Goal: Task Accomplishment & Management: Use online tool/utility

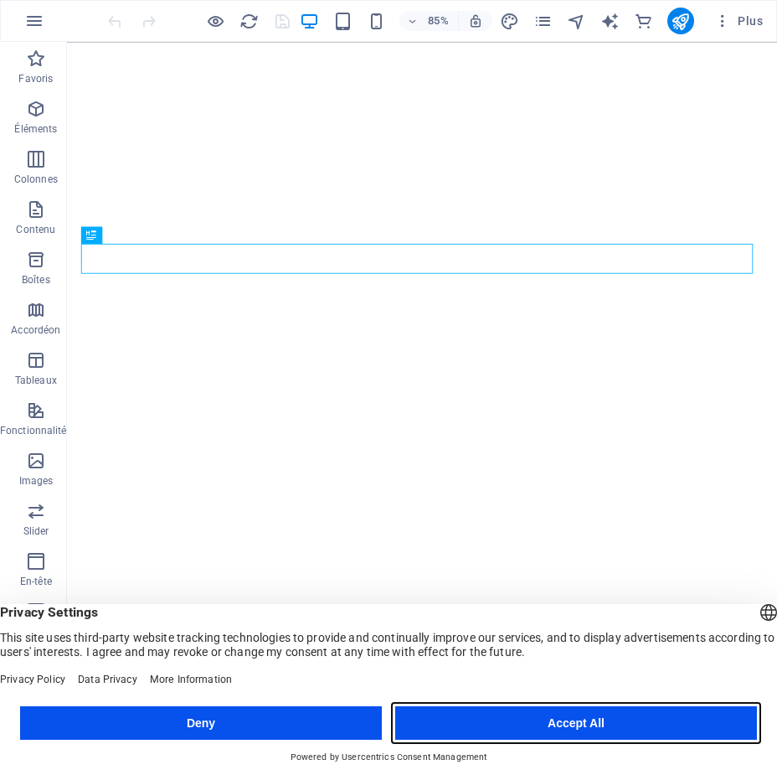
click at [549, 720] on button "Accept All" at bounding box center [576, 723] width 362 height 34
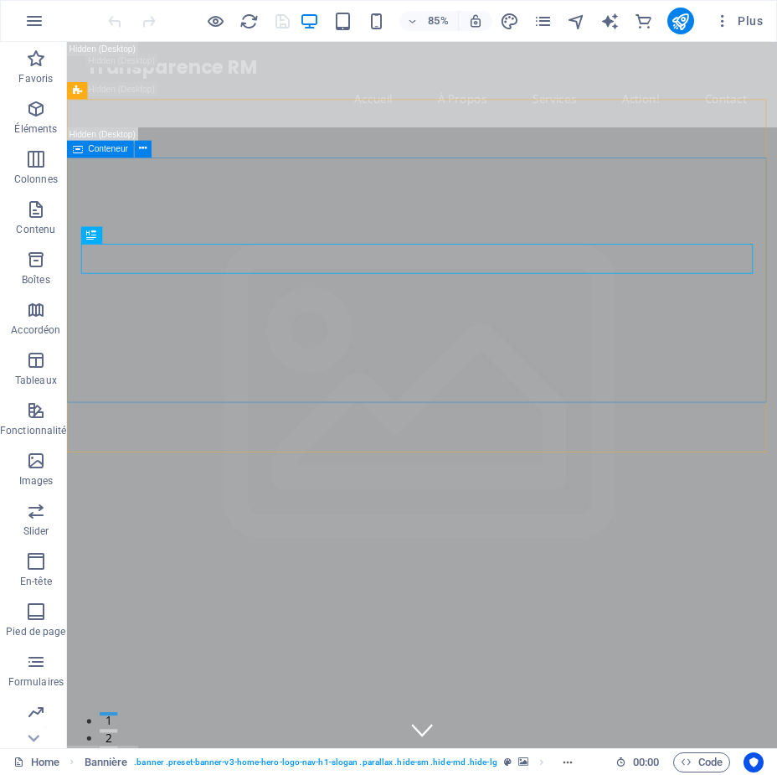
click at [80, 151] on icon at bounding box center [78, 148] width 10 height 17
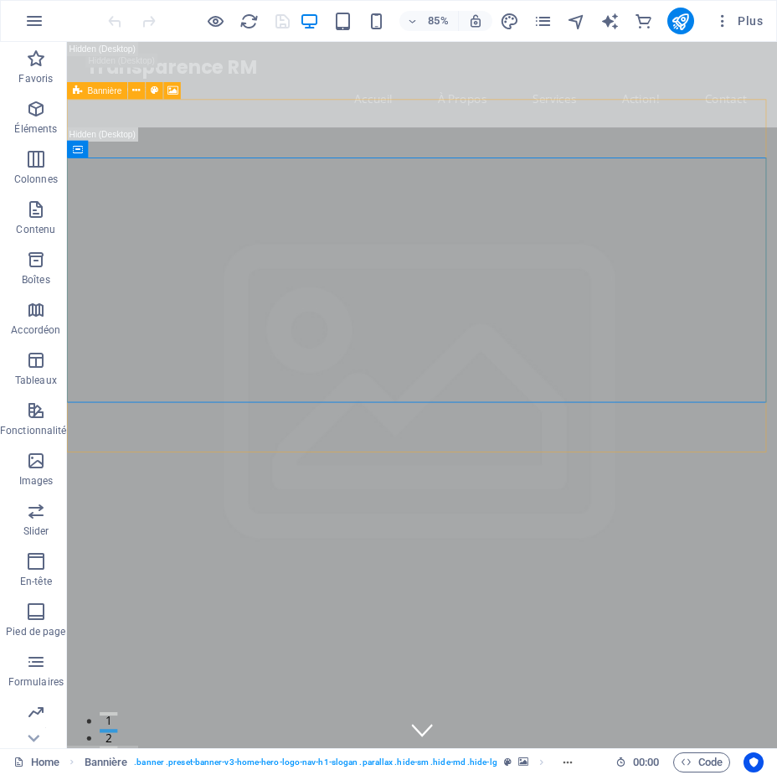
click at [90, 87] on span "Bannière" at bounding box center [105, 90] width 34 height 8
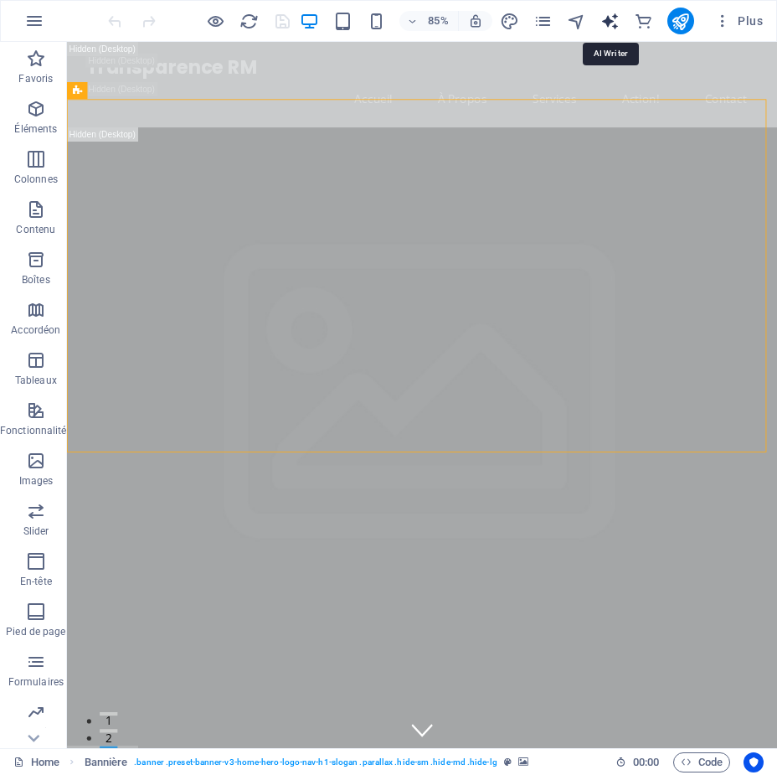
click at [611, 19] on icon "text_generator" at bounding box center [610, 21] width 19 height 19
select select "English"
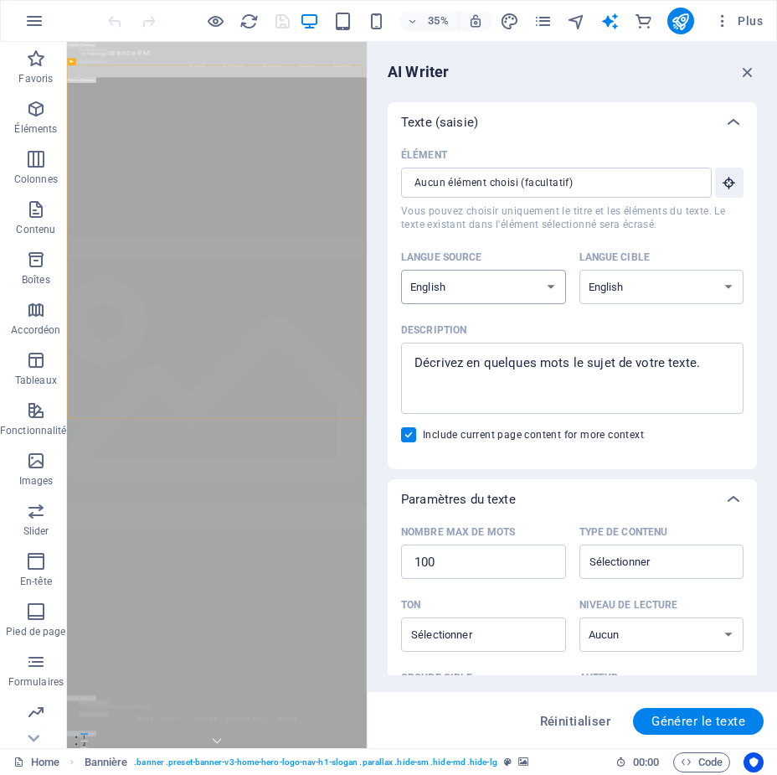
click at [551, 284] on select "Albanian Arabic Armenian Awadhi Azerbaijani Bashkir Basque Belarusian Bengali B…" at bounding box center [483, 287] width 165 height 34
select select "French"
click at [401, 270] on select "Albanian Arabic Armenian Awadhi Azerbaijani Bashkir Basque Belarusian Bengali B…" at bounding box center [483, 287] width 165 height 34
click at [39, 121] on span "Éléments" at bounding box center [36, 119] width 72 height 40
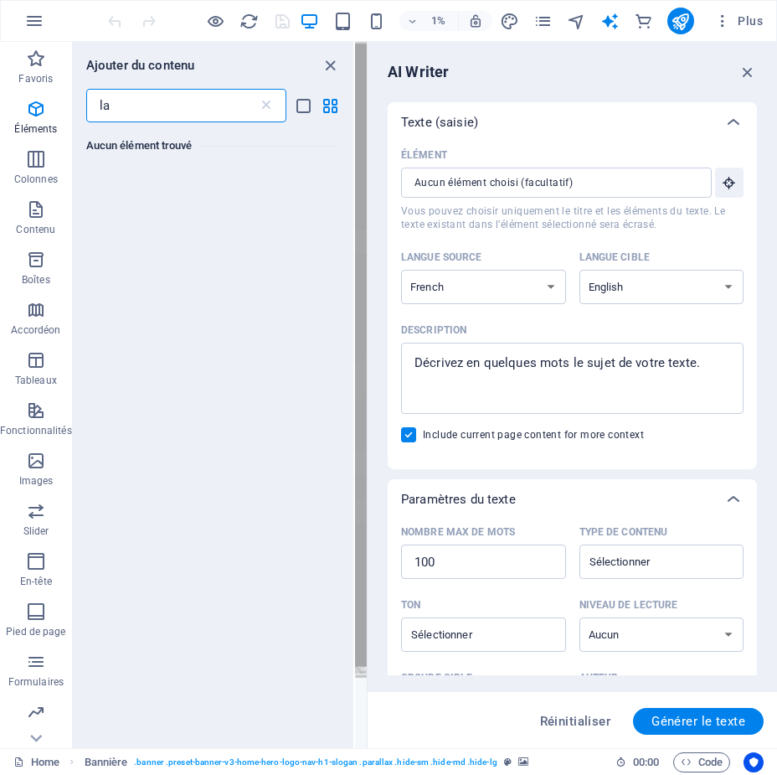
type input "l"
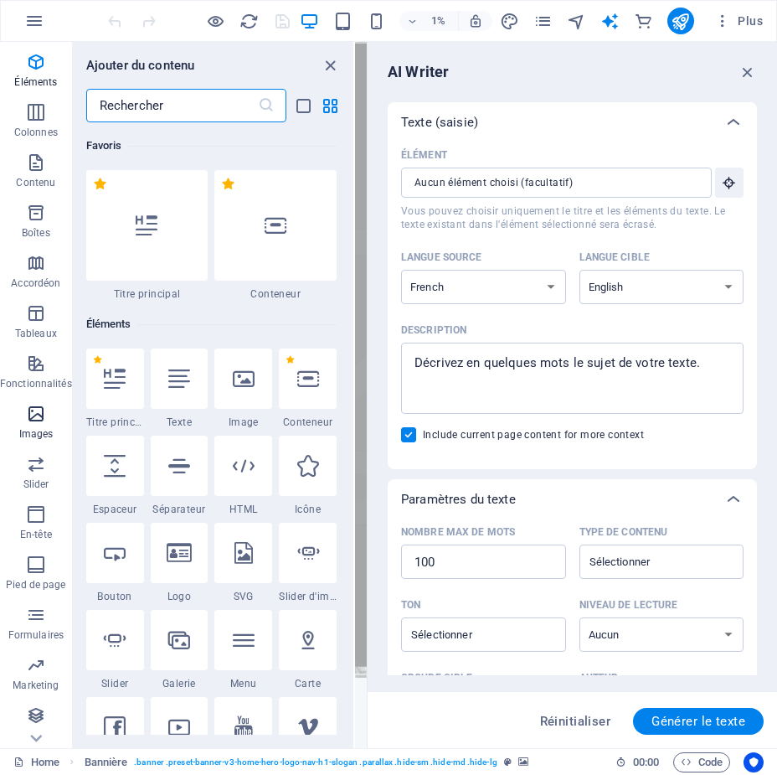
scroll to position [98, 0]
click at [26, 365] on icon "button" at bounding box center [36, 363] width 20 height 20
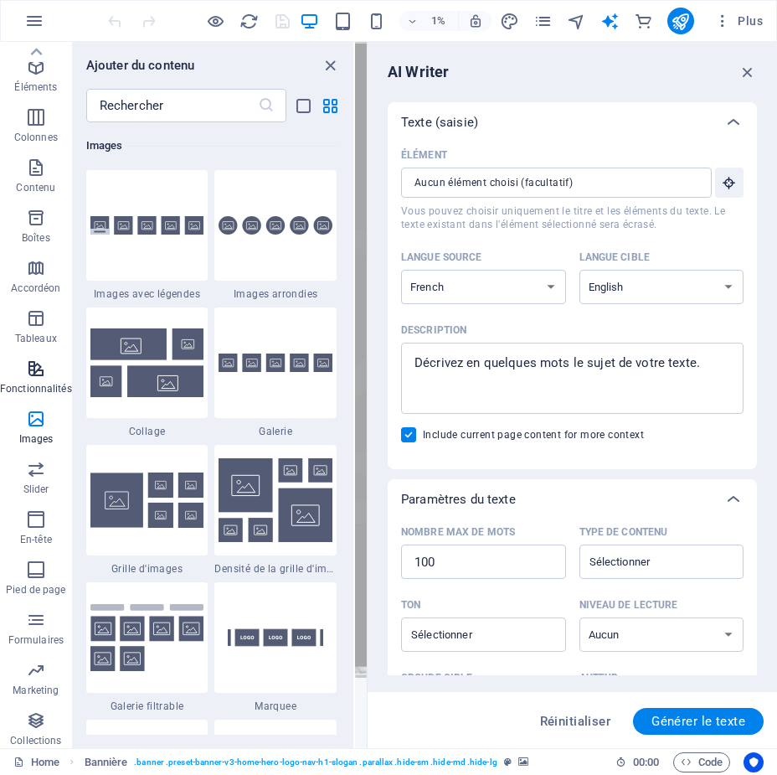
scroll to position [0, 0]
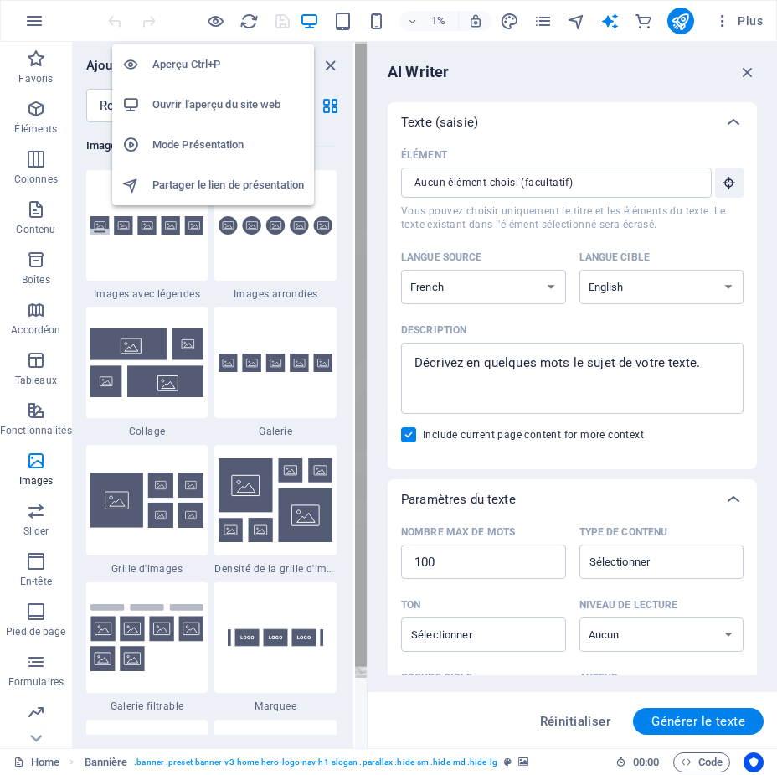
click at [203, 104] on h6 "Ouvrir l'aperçu du site web" at bounding box center [228, 105] width 152 height 20
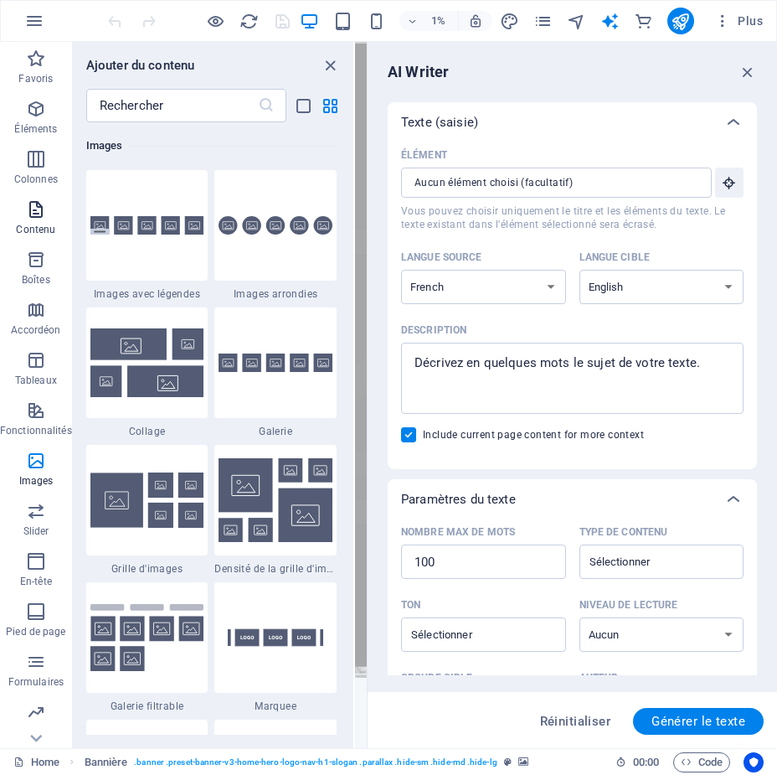
click at [39, 226] on p "Contenu" at bounding box center [35, 229] width 39 height 13
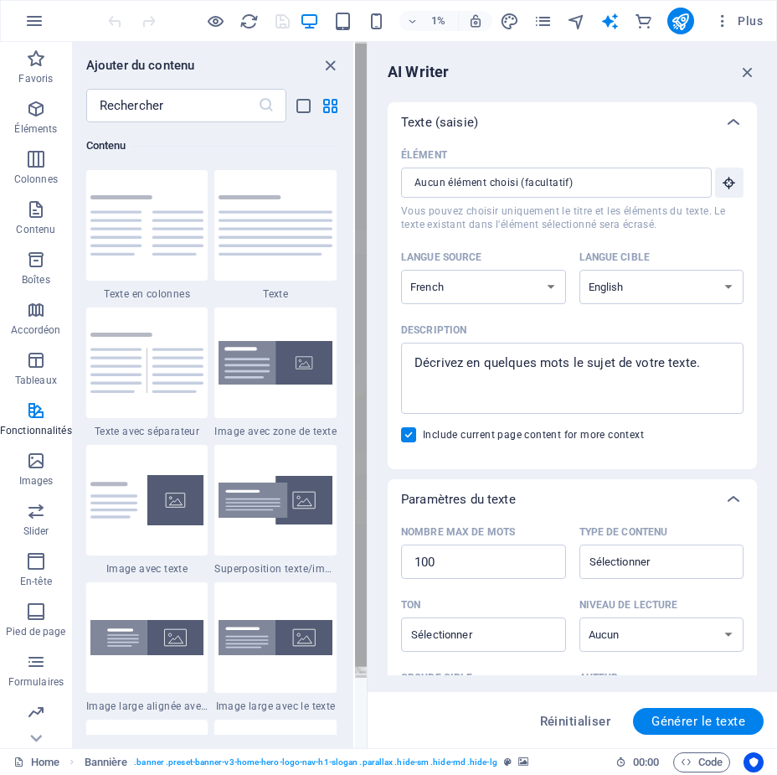
scroll to position [2931, 0]
click at [540, 20] on icon "pages" at bounding box center [543, 21] width 19 height 19
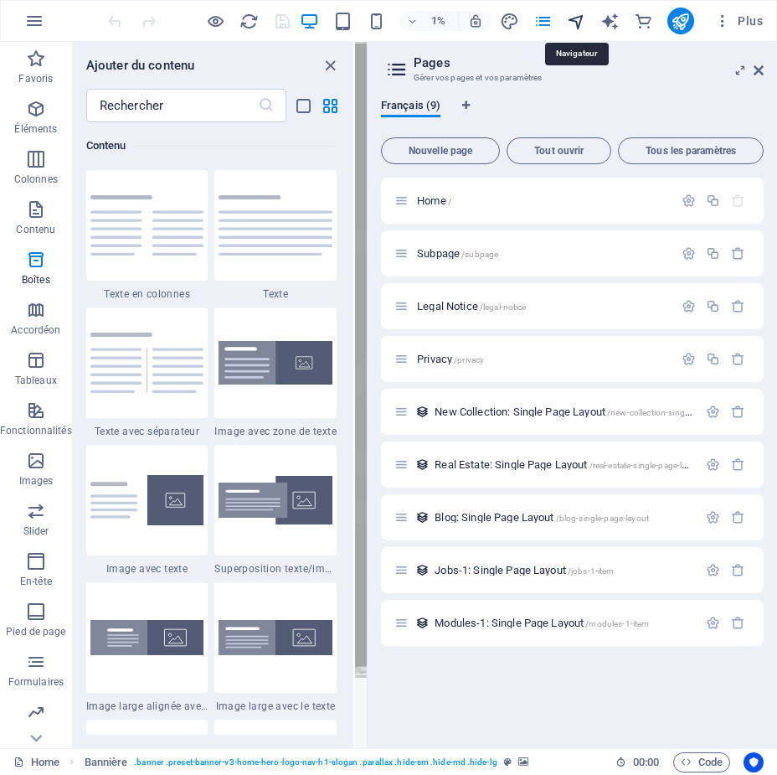
click at [571, 20] on icon "navigator" at bounding box center [576, 21] width 19 height 19
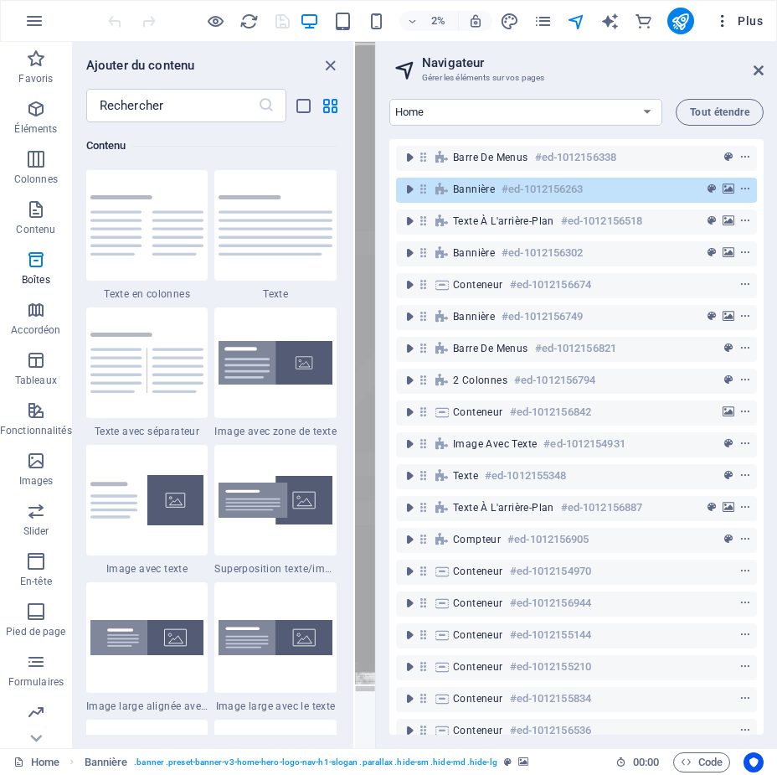
click at [724, 18] on icon "button" at bounding box center [722, 21] width 17 height 17
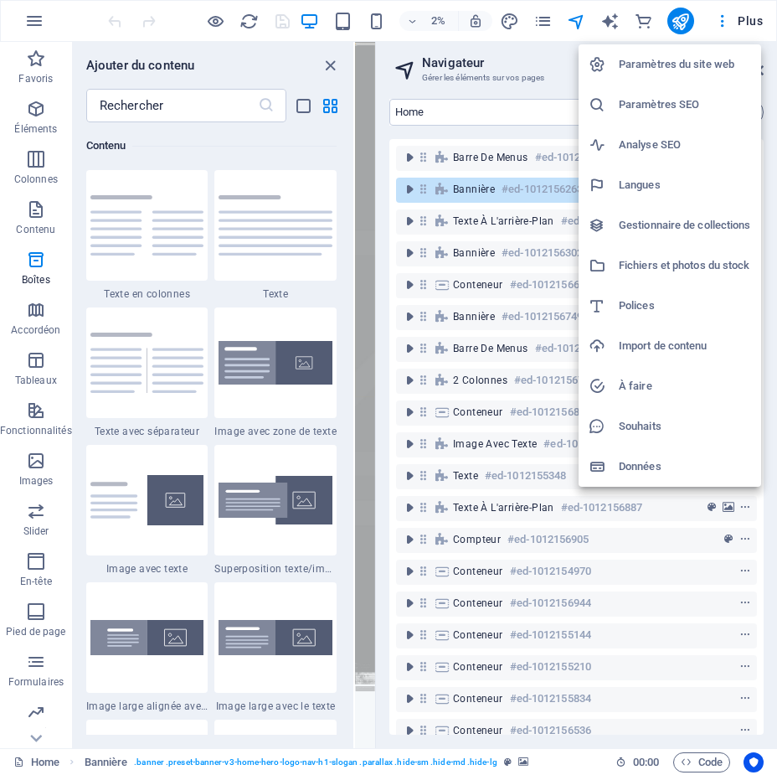
click at [35, 161] on div at bounding box center [388, 387] width 777 height 775
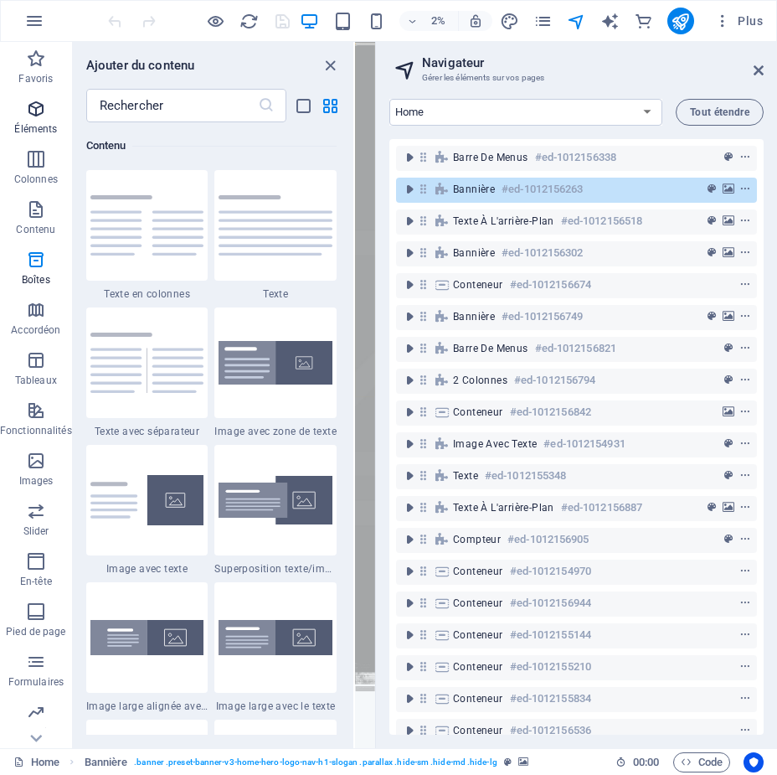
click at [26, 120] on span "Éléments" at bounding box center [36, 119] width 72 height 40
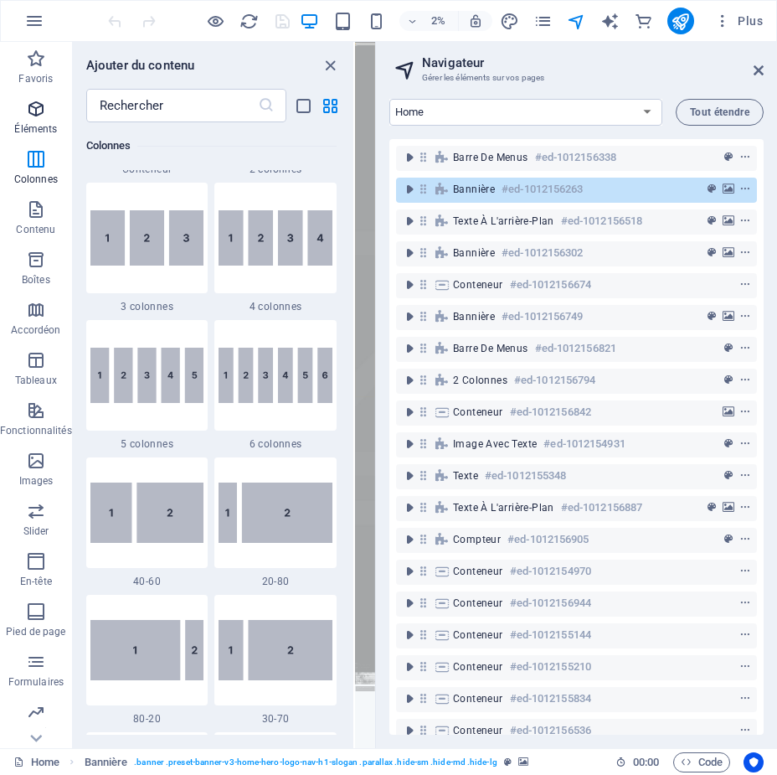
scroll to position [178, 0]
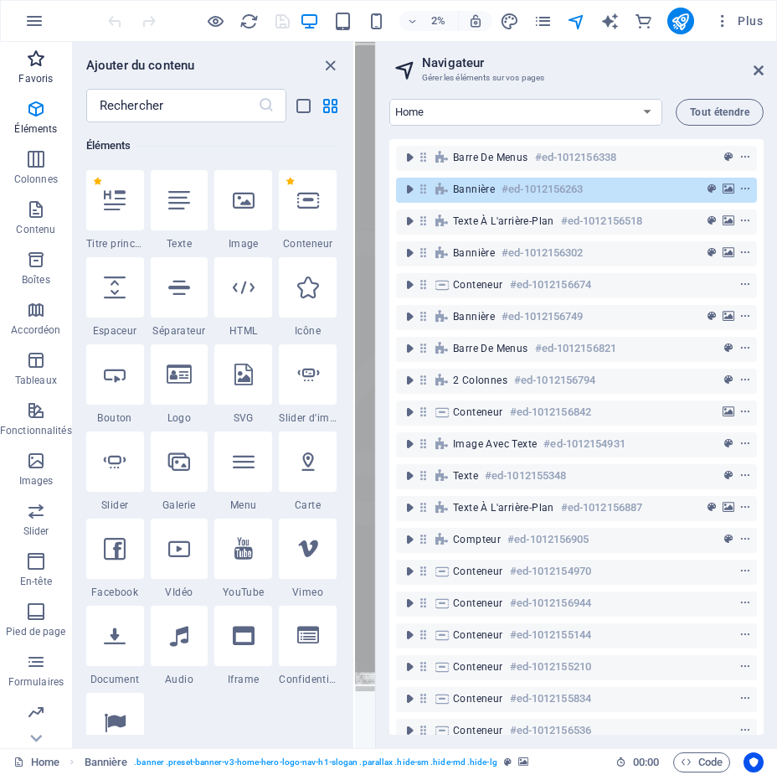
click at [39, 55] on icon "button" at bounding box center [36, 59] width 20 height 20
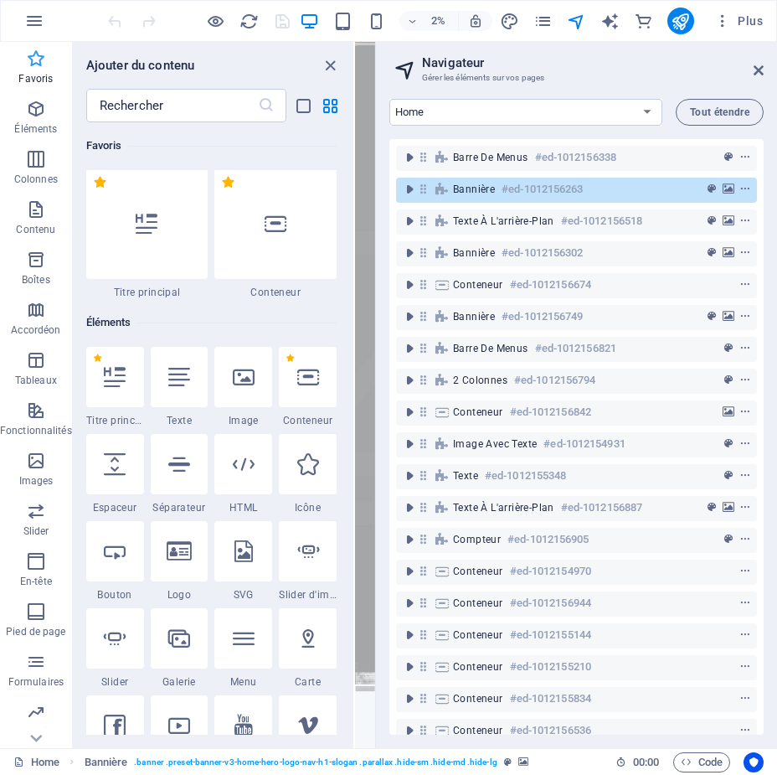
scroll to position [0, 0]
click at [39, 55] on icon "button" at bounding box center [36, 59] width 20 height 20
click at [28, 11] on icon "button" at bounding box center [34, 21] width 20 height 20
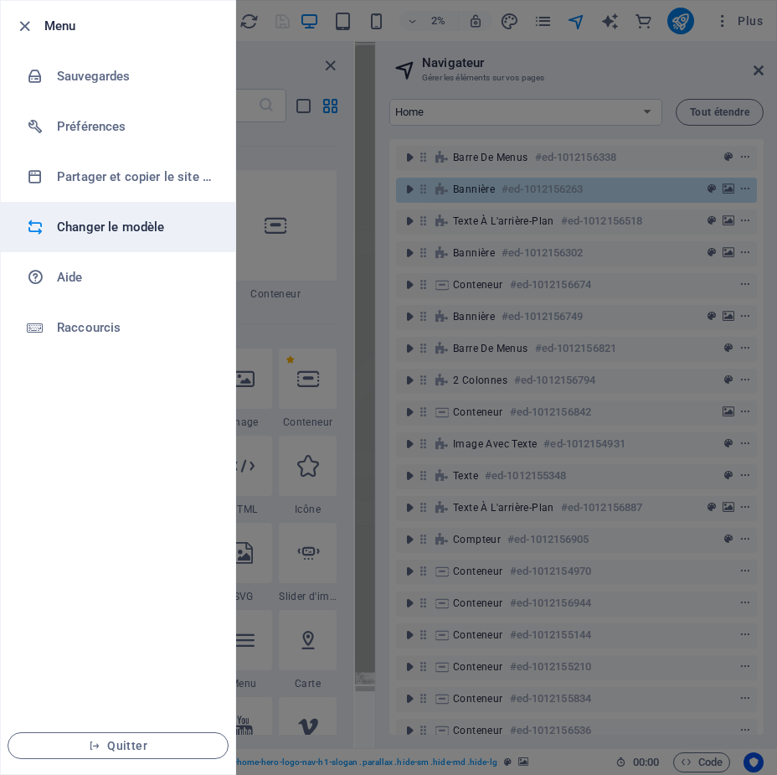
click at [91, 226] on h6 "Changer le modèle" at bounding box center [134, 227] width 155 height 20
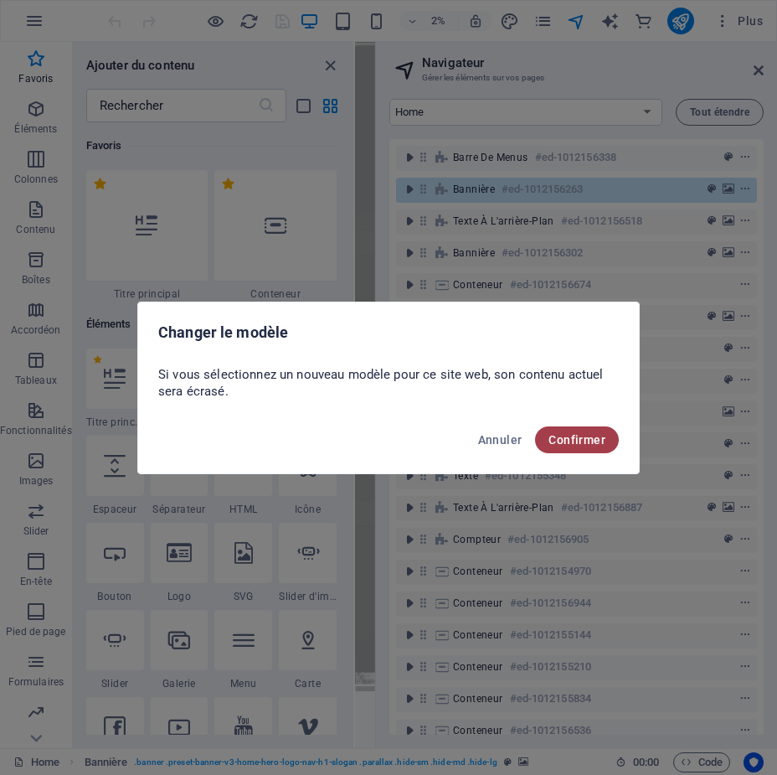
click at [594, 441] on span "Confirmer" at bounding box center [577, 439] width 57 height 13
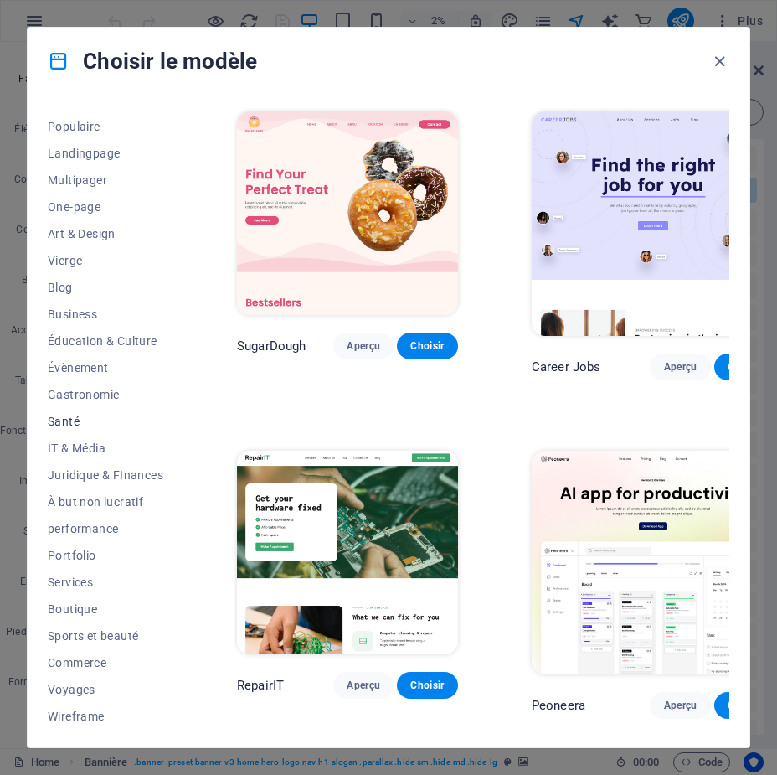
scroll to position [78, 0]
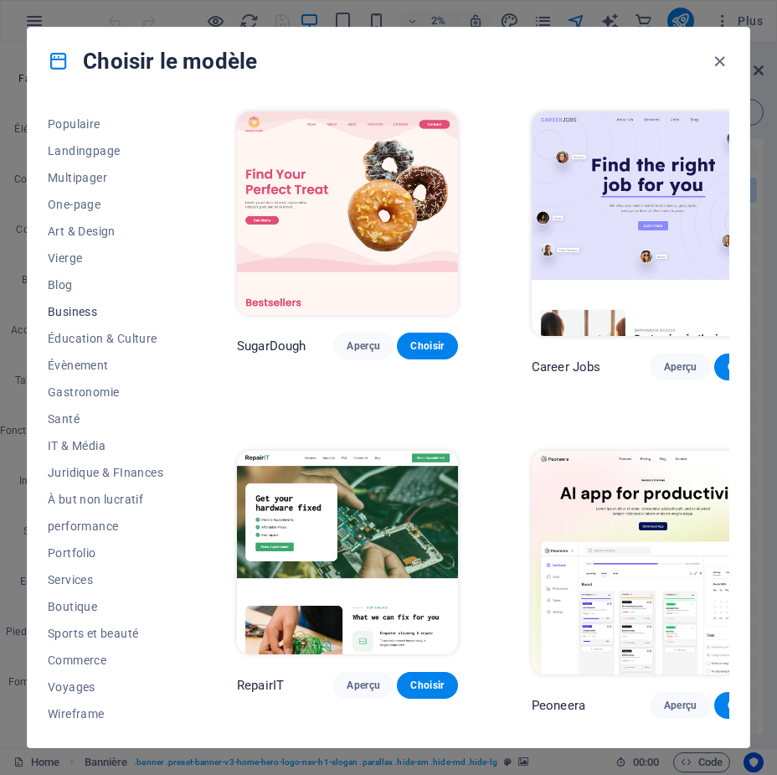
click at [59, 317] on span "Business" at bounding box center [106, 311] width 116 height 13
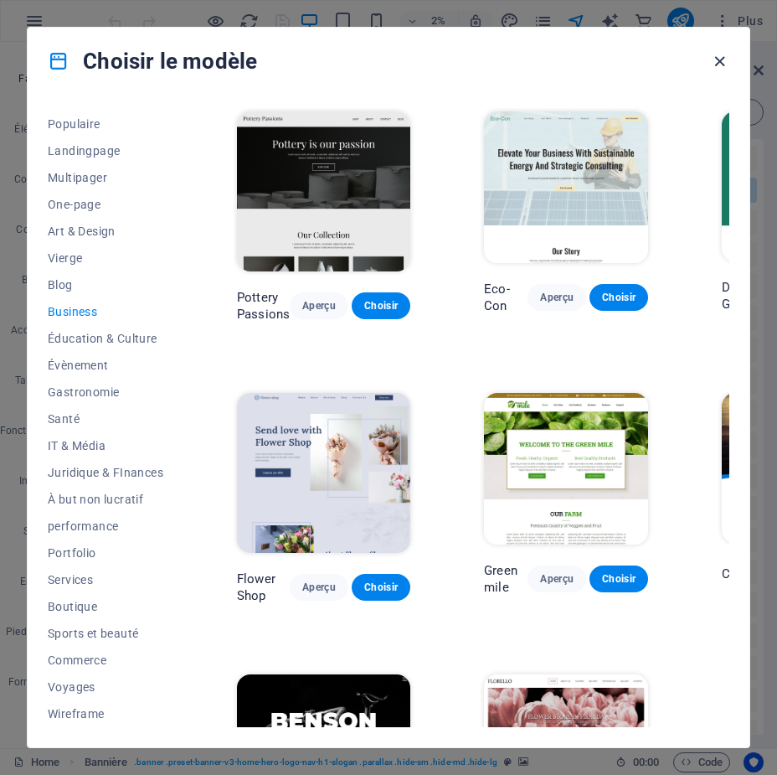
click at [724, 56] on icon "button" at bounding box center [719, 61] width 19 height 19
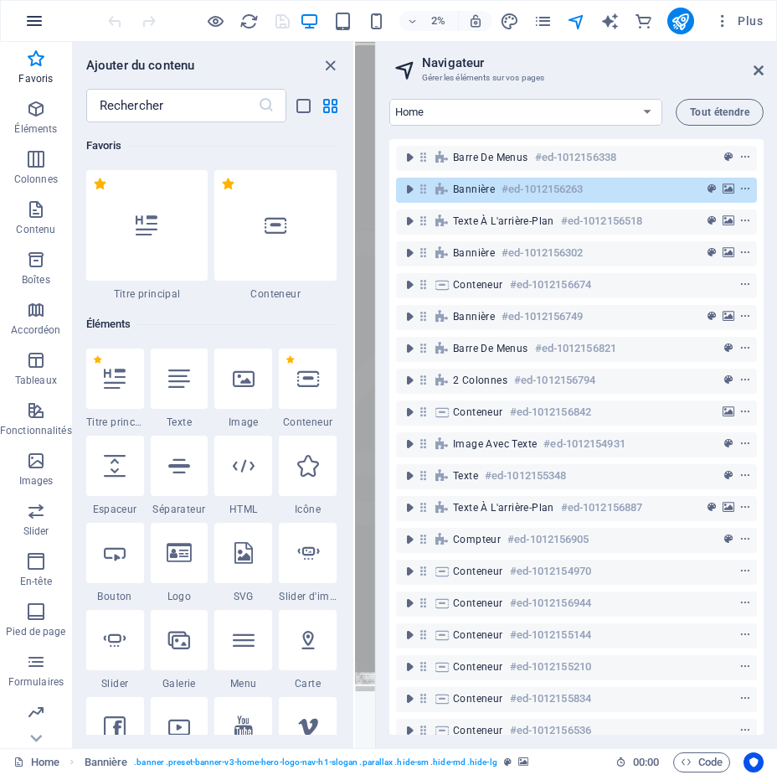
click at [30, 18] on icon "button" at bounding box center [34, 21] width 20 height 20
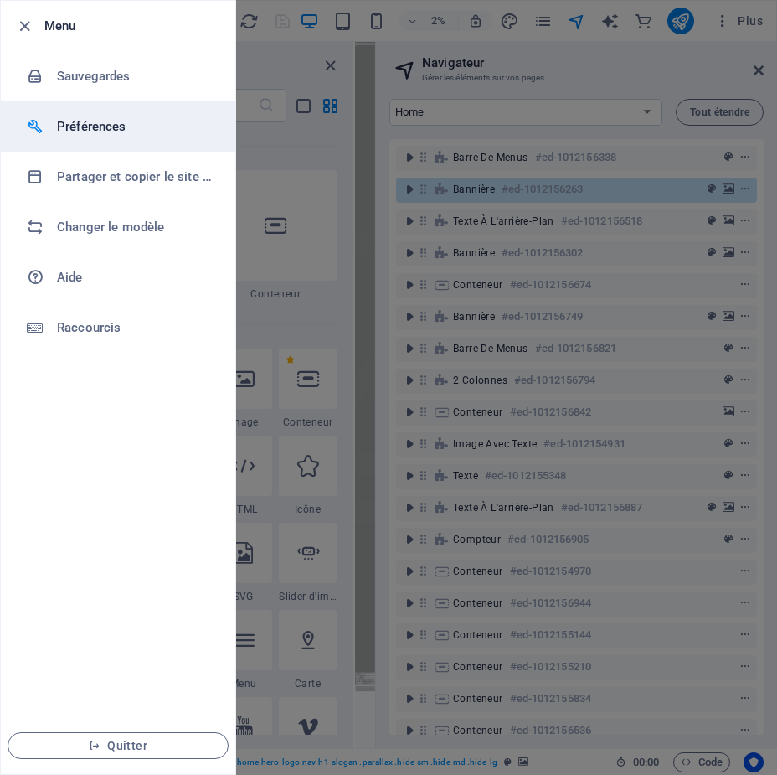
click at [82, 121] on h6 "Préférences" at bounding box center [134, 126] width 155 height 20
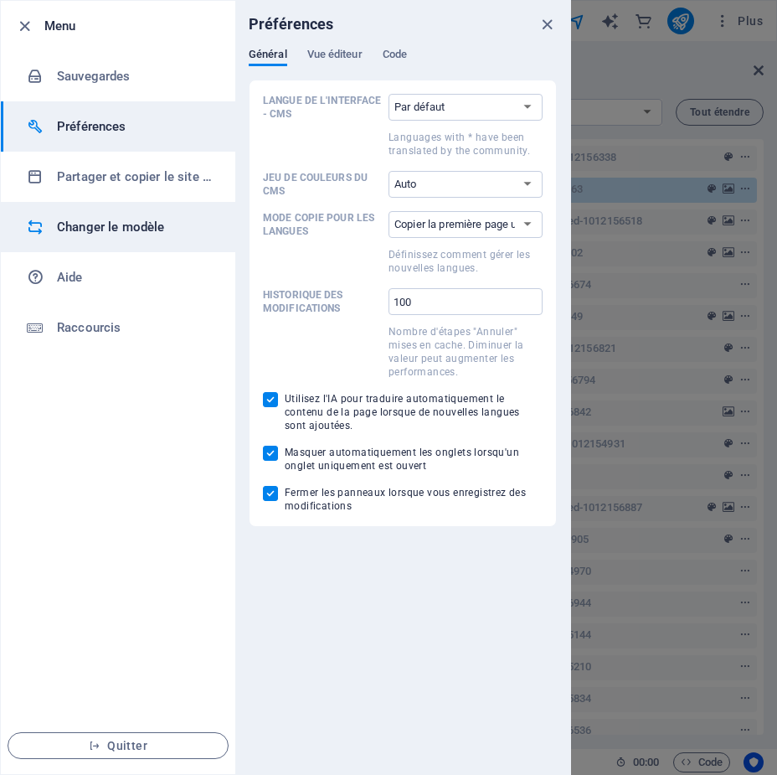
click at [108, 229] on h6 "Changer le modèle" at bounding box center [134, 227] width 155 height 20
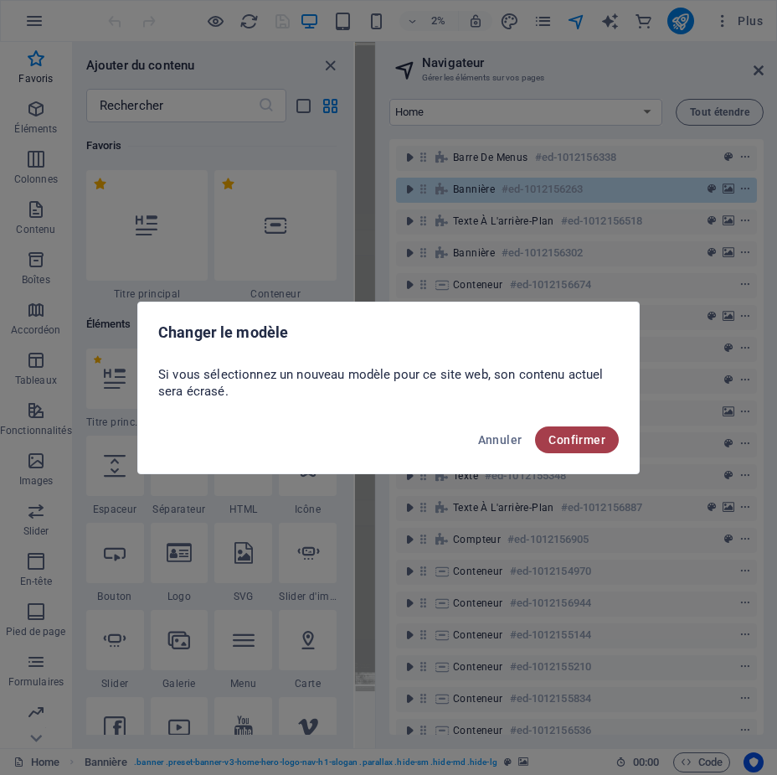
click at [559, 431] on button "Confirmer" at bounding box center [577, 439] width 84 height 27
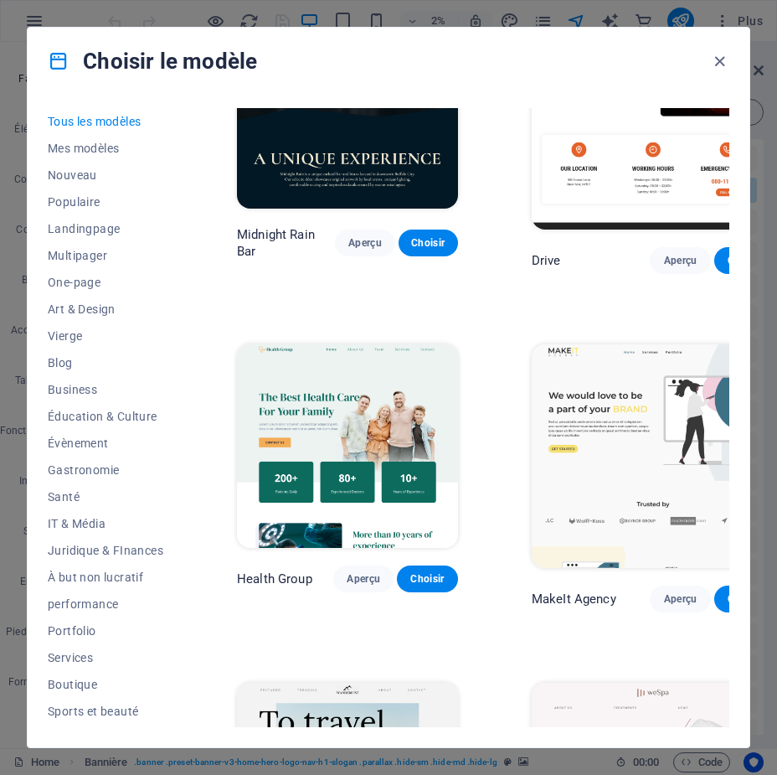
scroll to position [3853, 0]
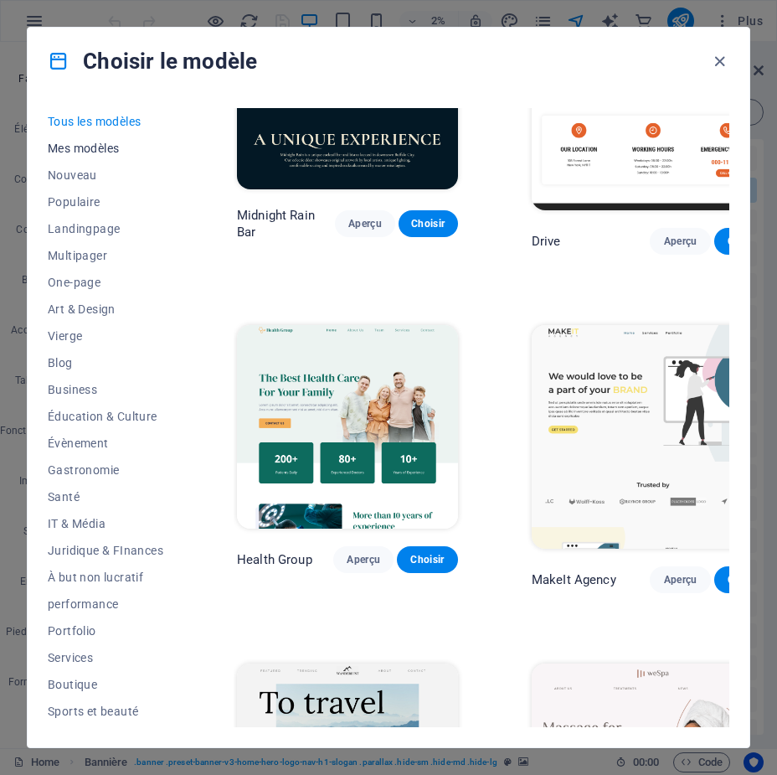
click at [85, 151] on span "Mes modèles" at bounding box center [106, 148] width 116 height 13
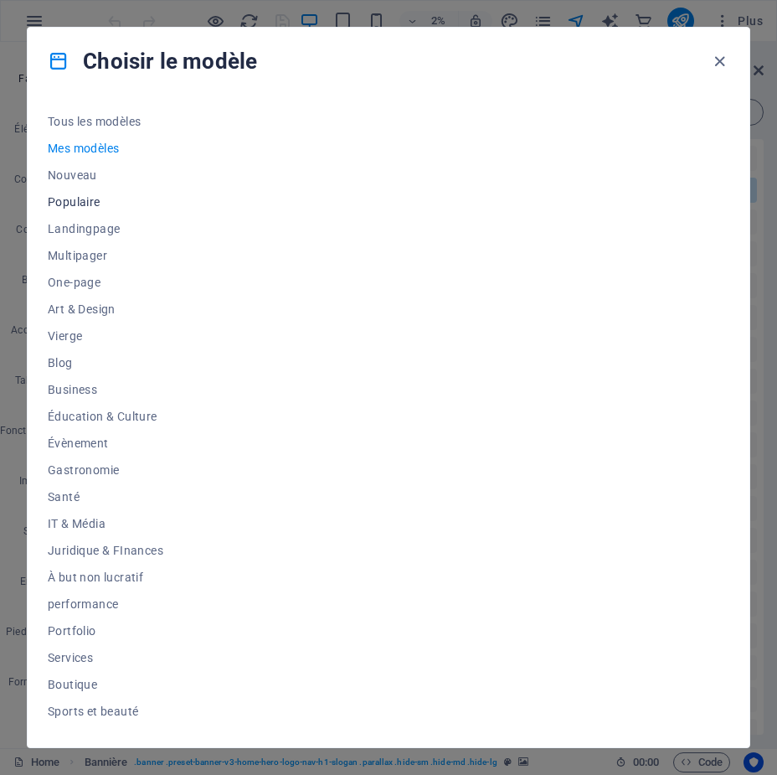
click at [72, 199] on span "Populaire" at bounding box center [106, 201] width 116 height 13
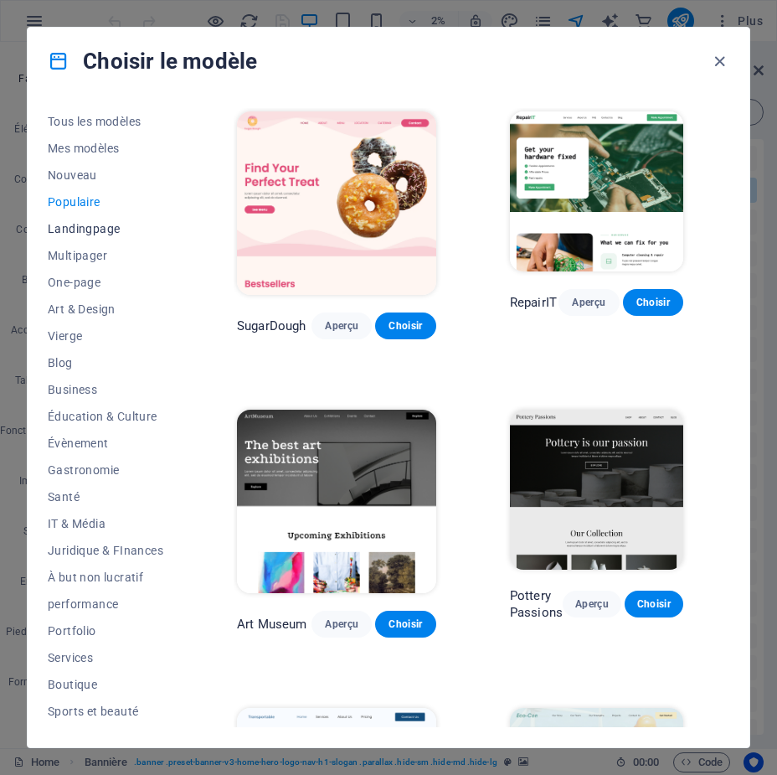
click at [69, 225] on span "Landingpage" at bounding box center [106, 228] width 116 height 13
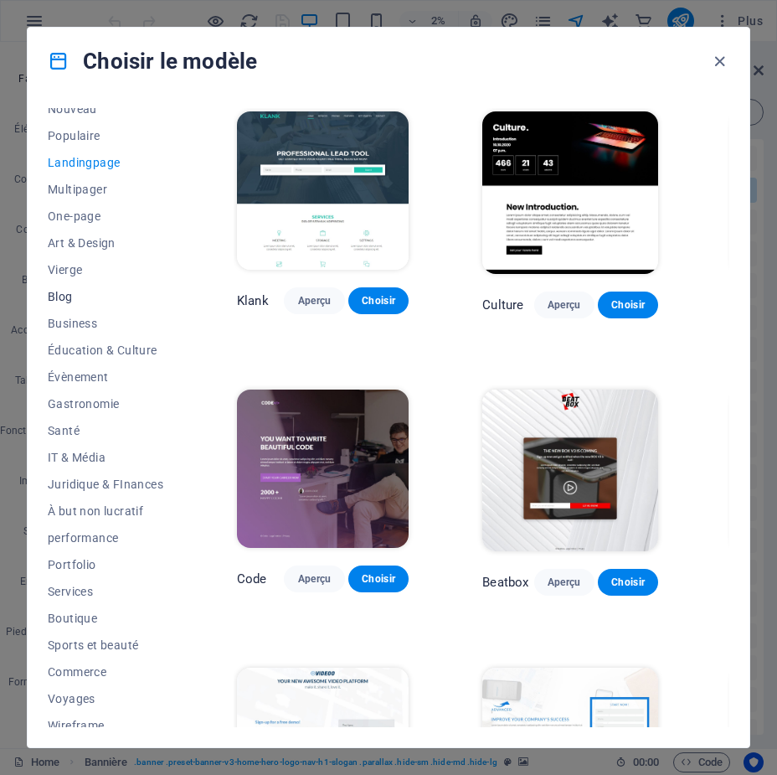
scroll to position [78, 0]
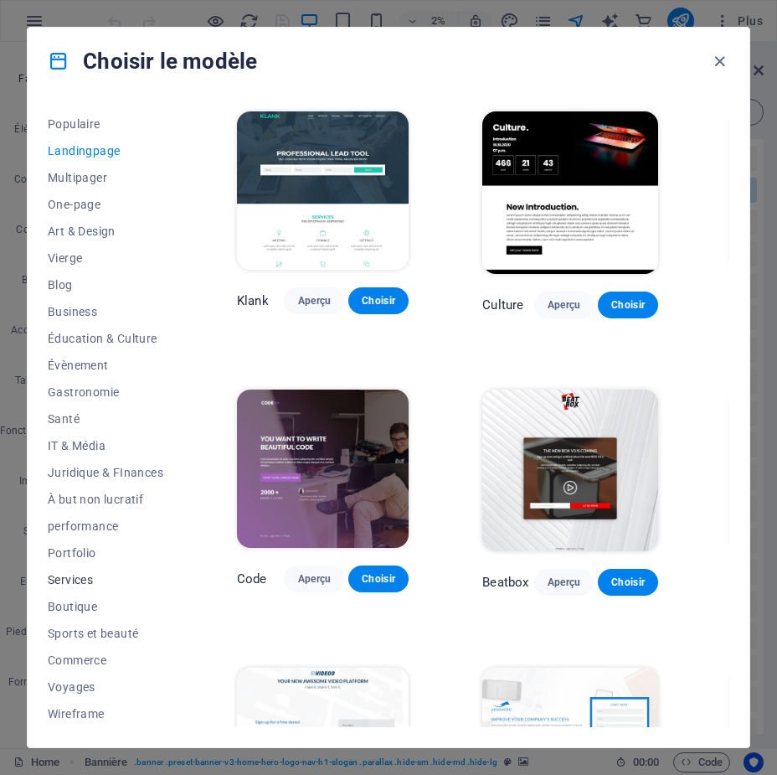
click at [75, 577] on span "Services" at bounding box center [106, 579] width 116 height 13
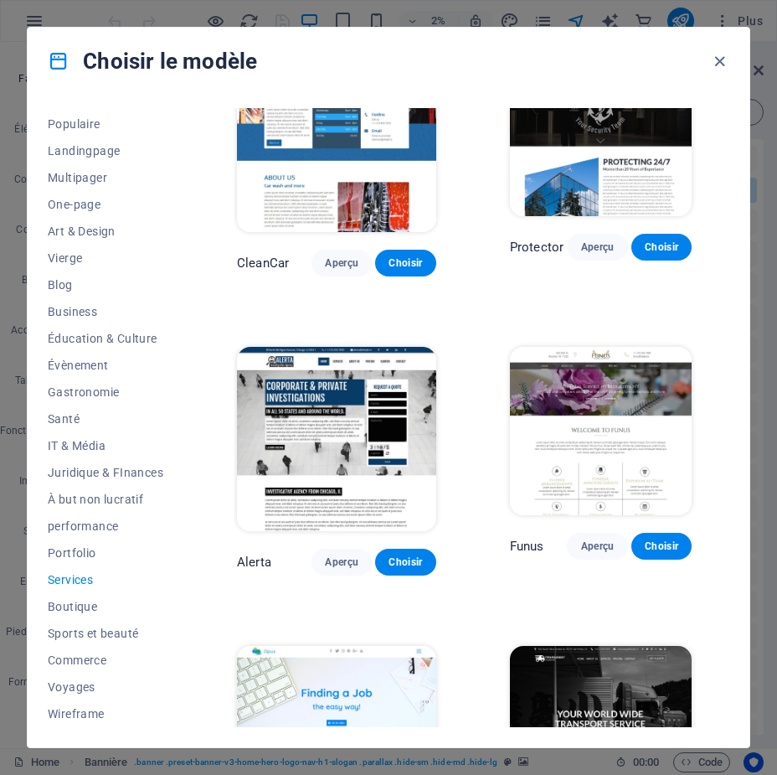
scroll to position [1591, 0]
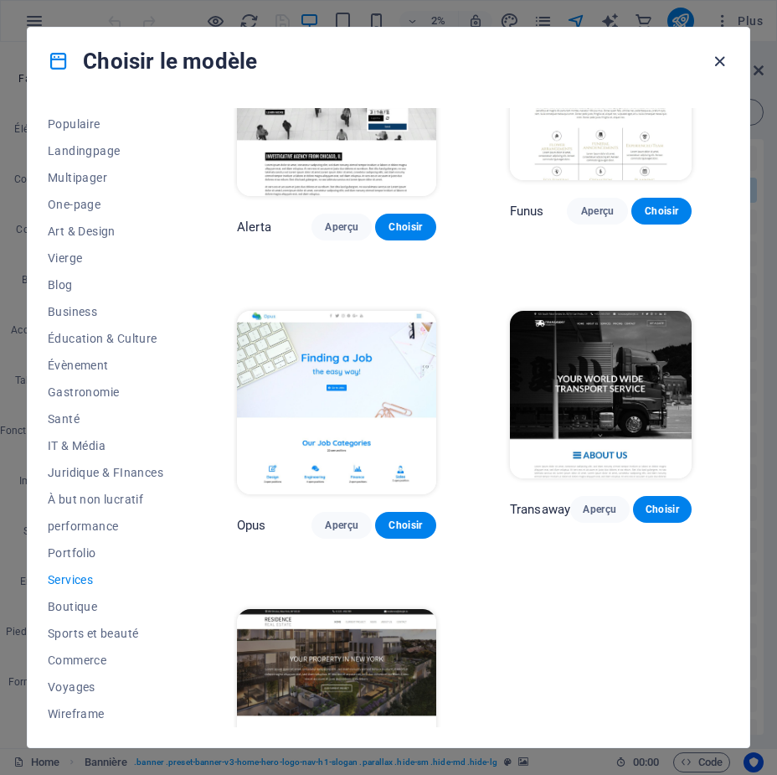
click at [718, 59] on icon "button" at bounding box center [719, 61] width 19 height 19
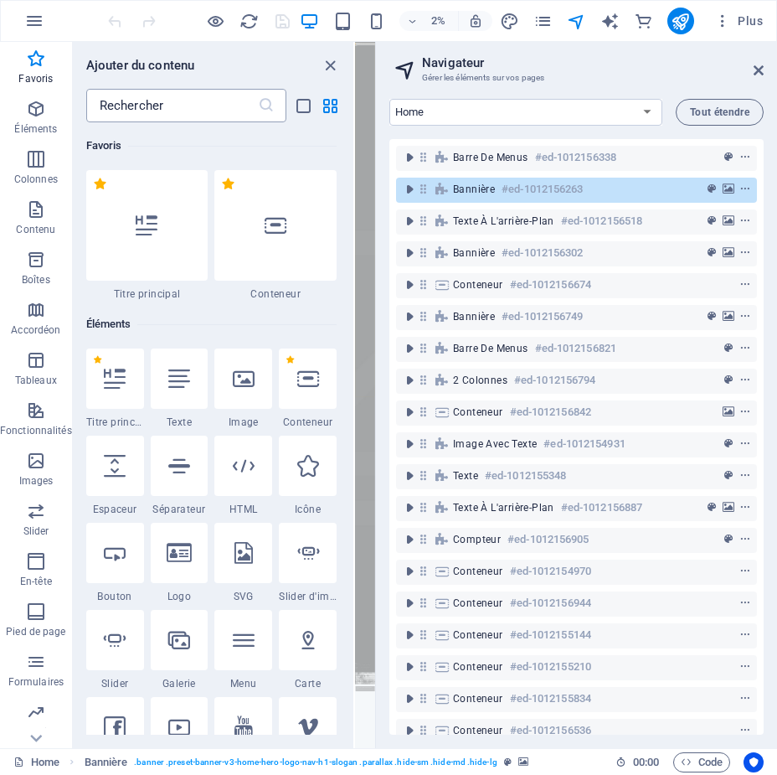
click at [151, 111] on input "text" at bounding box center [172, 106] width 172 height 34
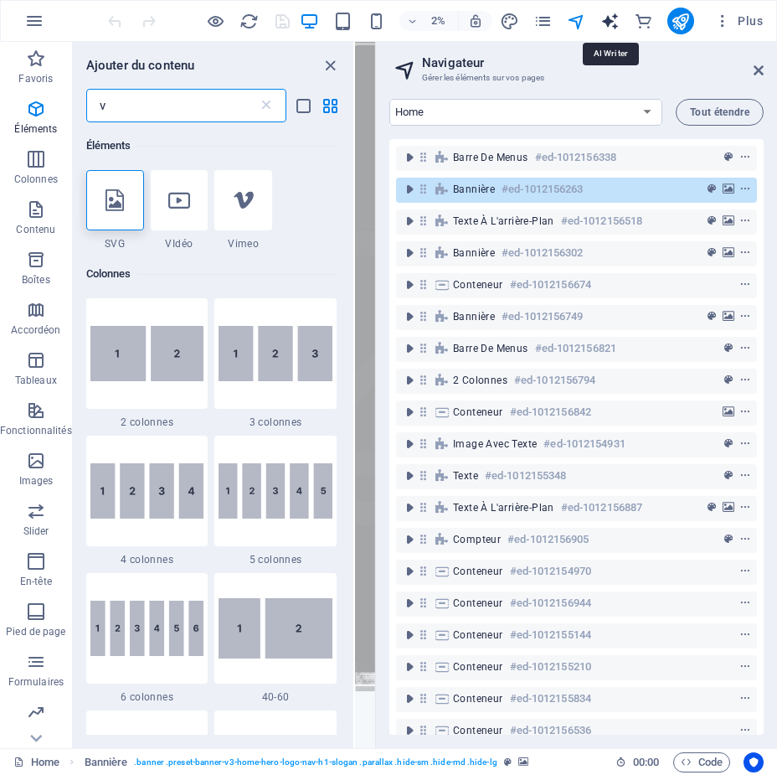
type input "v"
click at [609, 17] on icon "text_generator" at bounding box center [610, 21] width 19 height 19
select select "French"
select select "English"
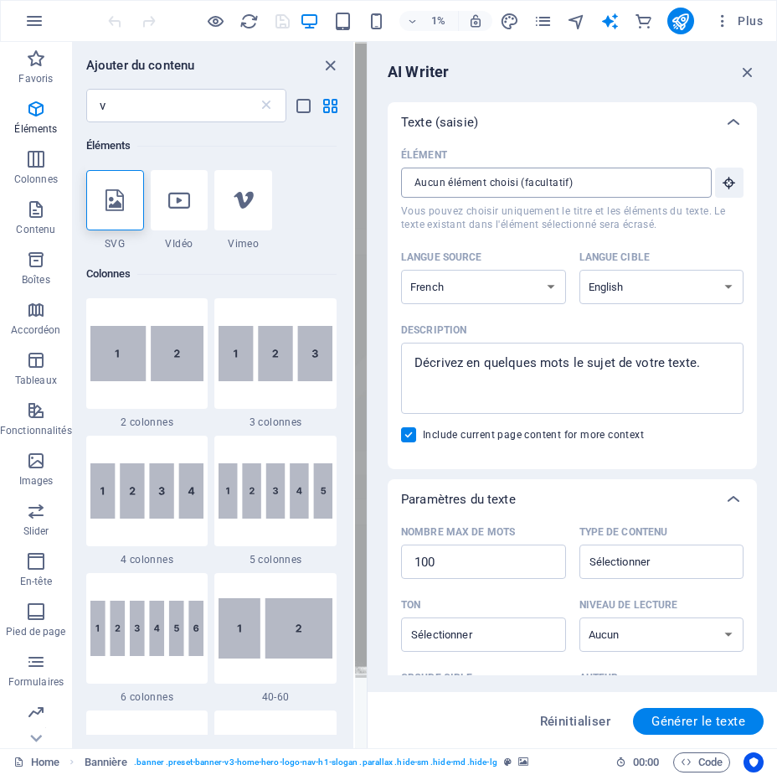
click at [490, 183] on input "Élément ​ Vous pouvez choisir uniquement le titre et les éléments du texte. Le …" at bounding box center [550, 183] width 299 height 30
click at [498, 363] on textarea "Description x ​" at bounding box center [573, 378] width 326 height 54
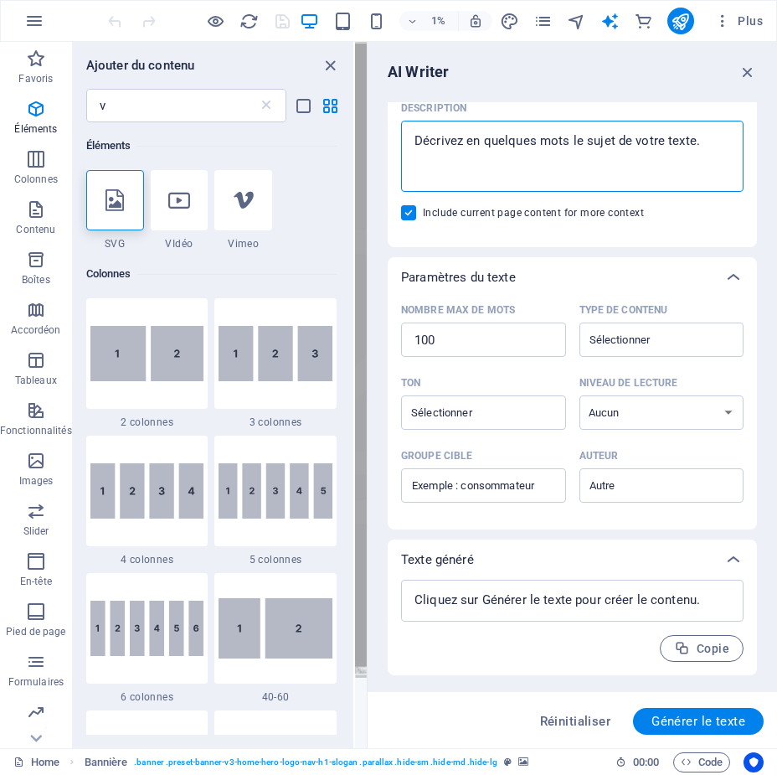
scroll to position [0, 0]
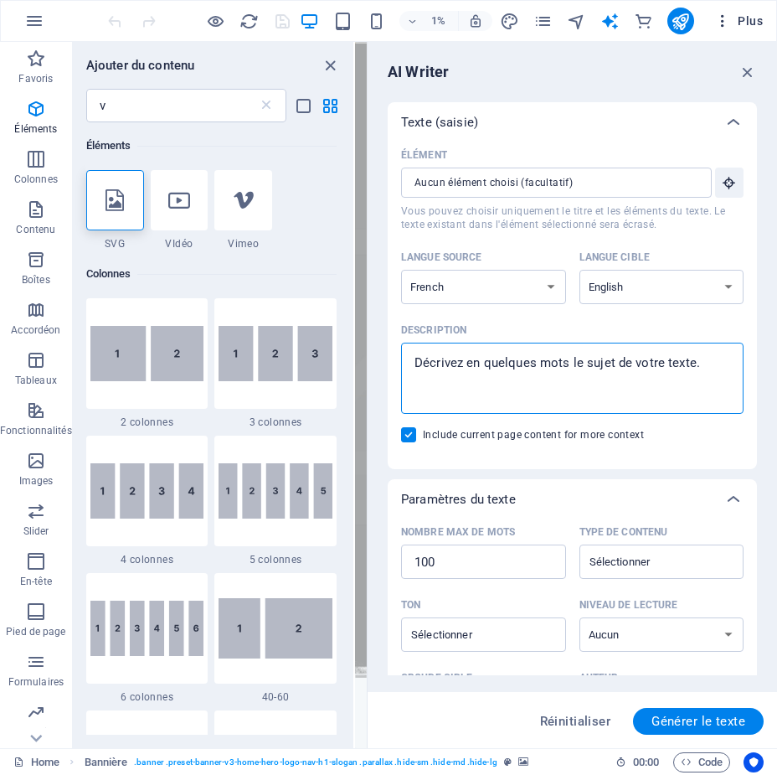
type textarea "x"
click at [725, 13] on icon "button" at bounding box center [722, 21] width 17 height 17
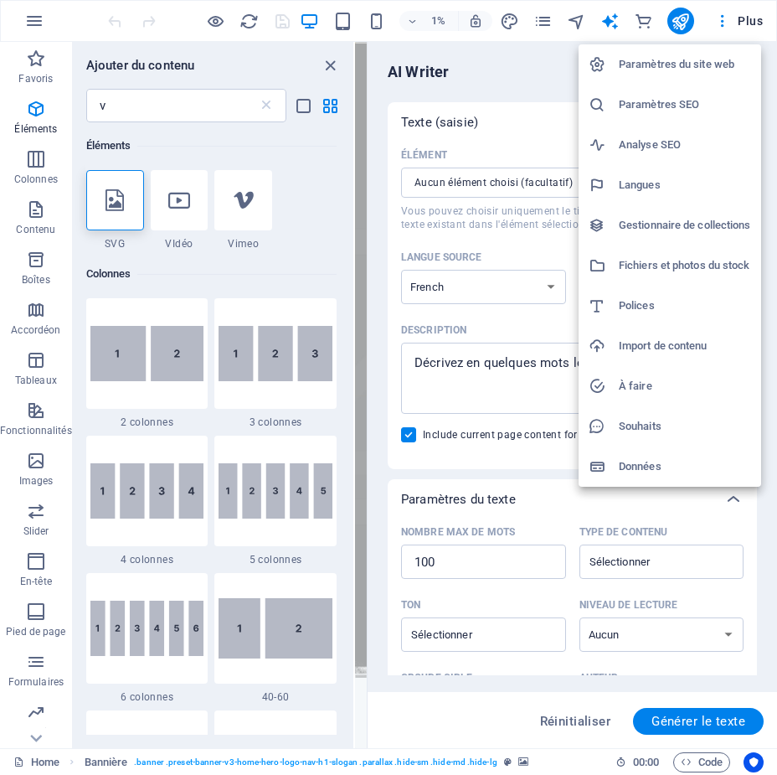
click at [33, 28] on div at bounding box center [388, 387] width 777 height 775
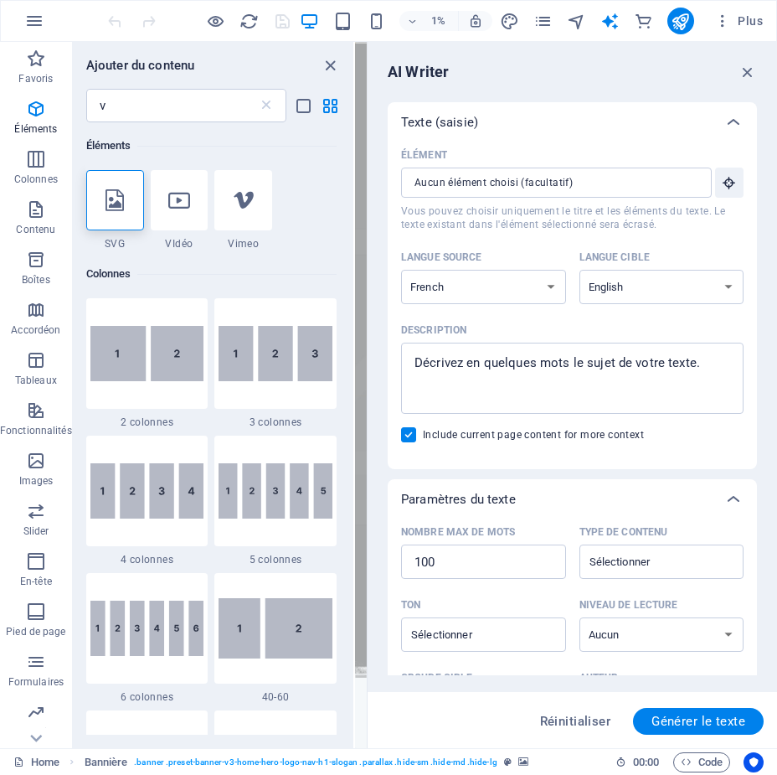
click at [32, 20] on icon "button" at bounding box center [34, 21] width 20 height 20
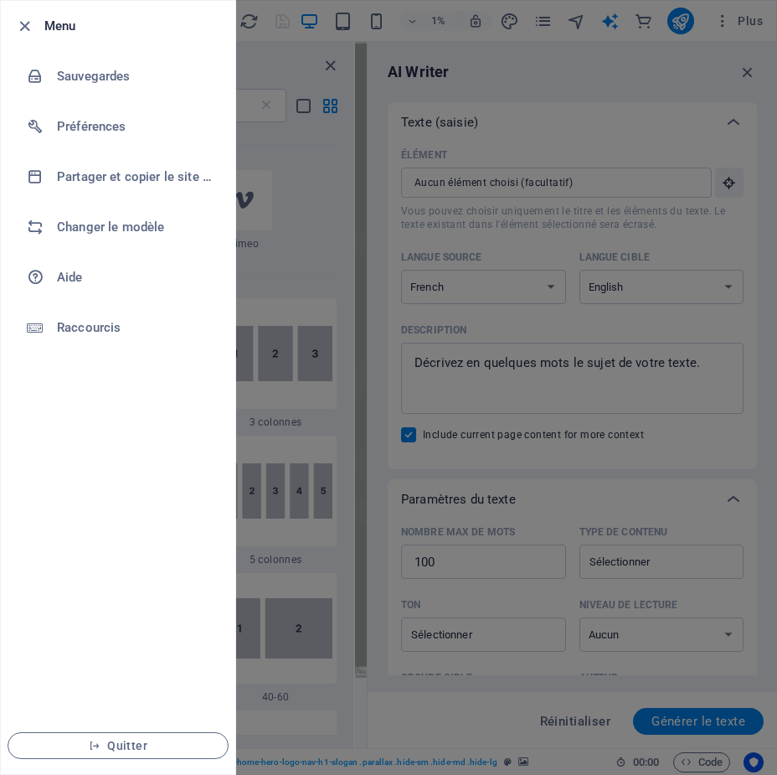
click at [266, 62] on div at bounding box center [388, 387] width 777 height 775
